Goal: Task Accomplishment & Management: Manage account settings

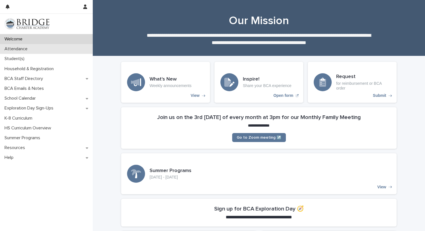
click at [32, 51] on div "Attendance" at bounding box center [46, 49] width 93 height 10
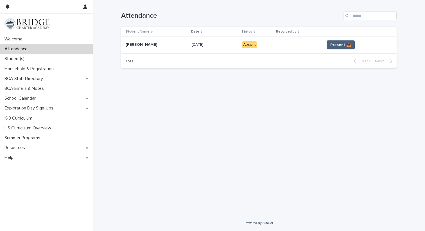
click at [334, 45] on span "Present 📥" at bounding box center [340, 45] width 21 height 6
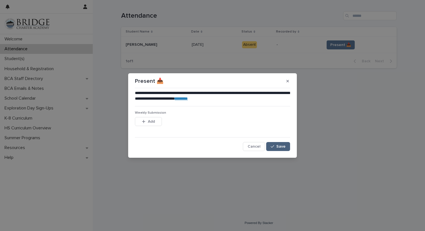
click at [281, 147] on span "Save" at bounding box center [280, 147] width 9 height 4
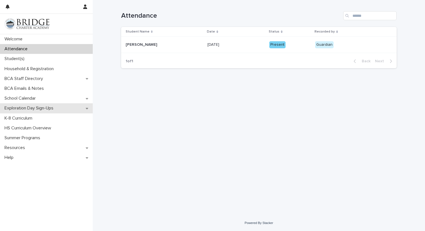
click at [12, 108] on p "Exploration Day Sign-Ups" at bounding box center [30, 108] width 56 height 5
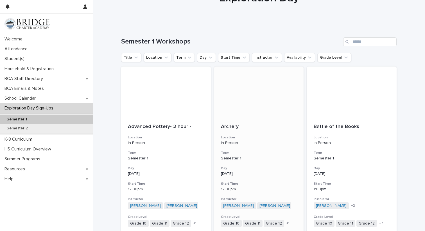
scroll to position [31, 0]
click at [208, 56] on icon "Day" at bounding box center [211, 57] width 6 height 6
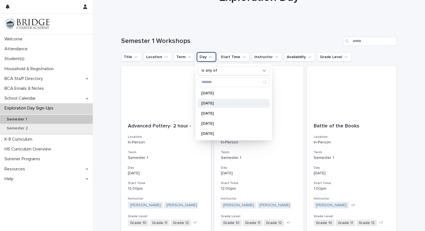
click at [206, 104] on p "[DATE]" at bounding box center [231, 103] width 60 height 4
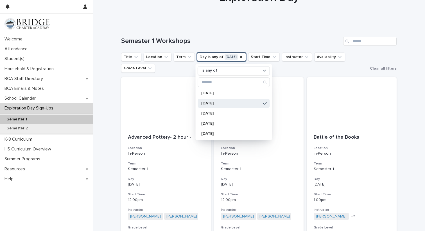
scroll to position [9, 0]
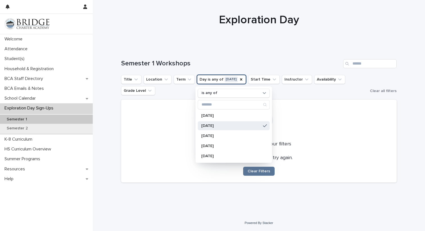
click at [415, 114] on div "Loading... Saving… Loading... Saving… Semester 1 Workshops Title Location Term …" at bounding box center [259, 131] width 332 height 167
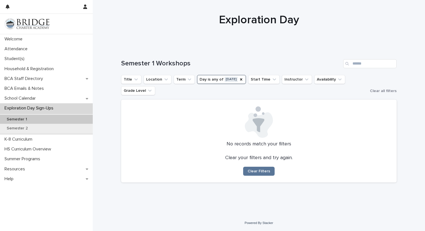
click at [211, 79] on button "Day is any of [DATE]" at bounding box center [221, 79] width 49 height 9
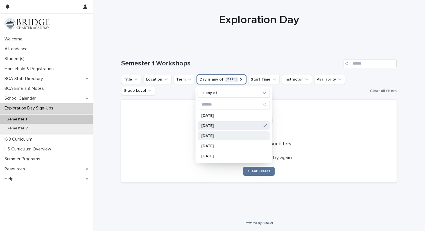
click at [203, 135] on p "[DATE]" at bounding box center [231, 136] width 60 height 4
click at [203, 115] on p "[DATE]" at bounding box center [231, 116] width 60 height 4
